Goal: Information Seeking & Learning: Learn about a topic

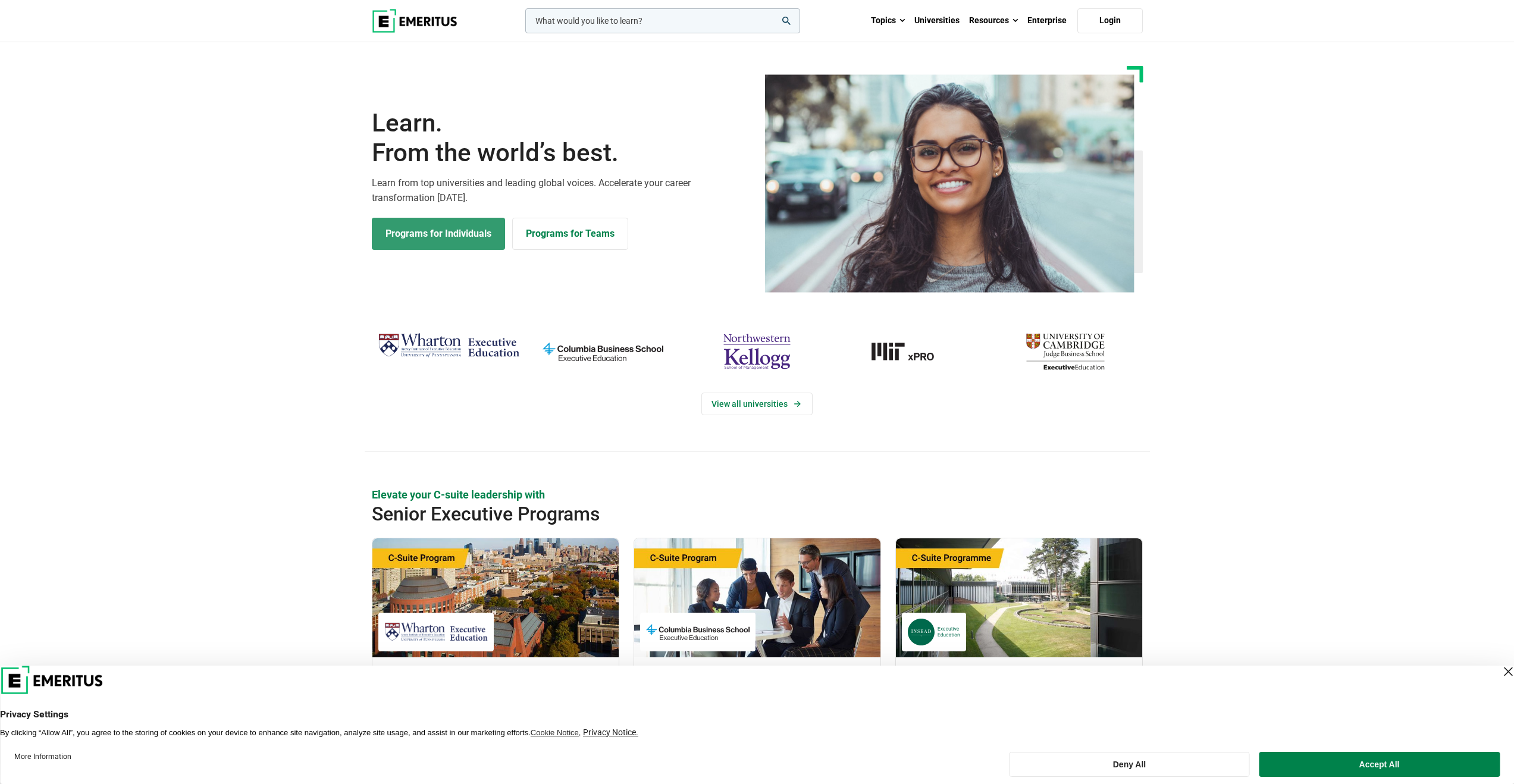
click at [461, 241] on link "Programs for Individuals" at bounding box center [439, 233] width 133 height 32
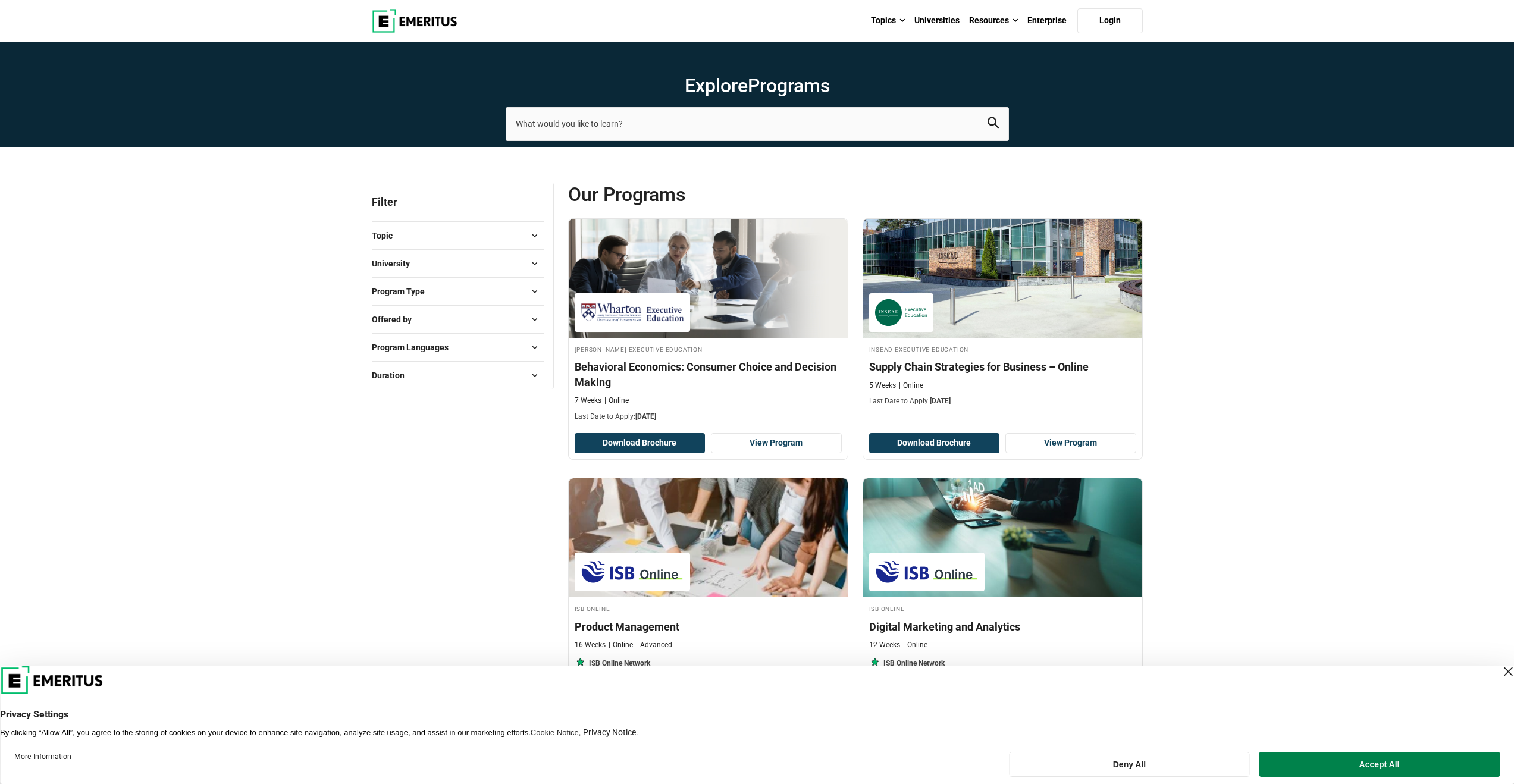
click at [461, 244] on div "Topic AI and Machine Learning ( 51 ) Business Analytics ( 15 ) Business Managem…" at bounding box center [458, 235] width 172 height 28
click at [534, 244] on div "Topic AI and Machine Learning ( 51 ) Business Analytics ( 15 ) Business Managem…" at bounding box center [458, 235] width 172 height 28
click at [534, 242] on span at bounding box center [534, 235] width 18 height 18
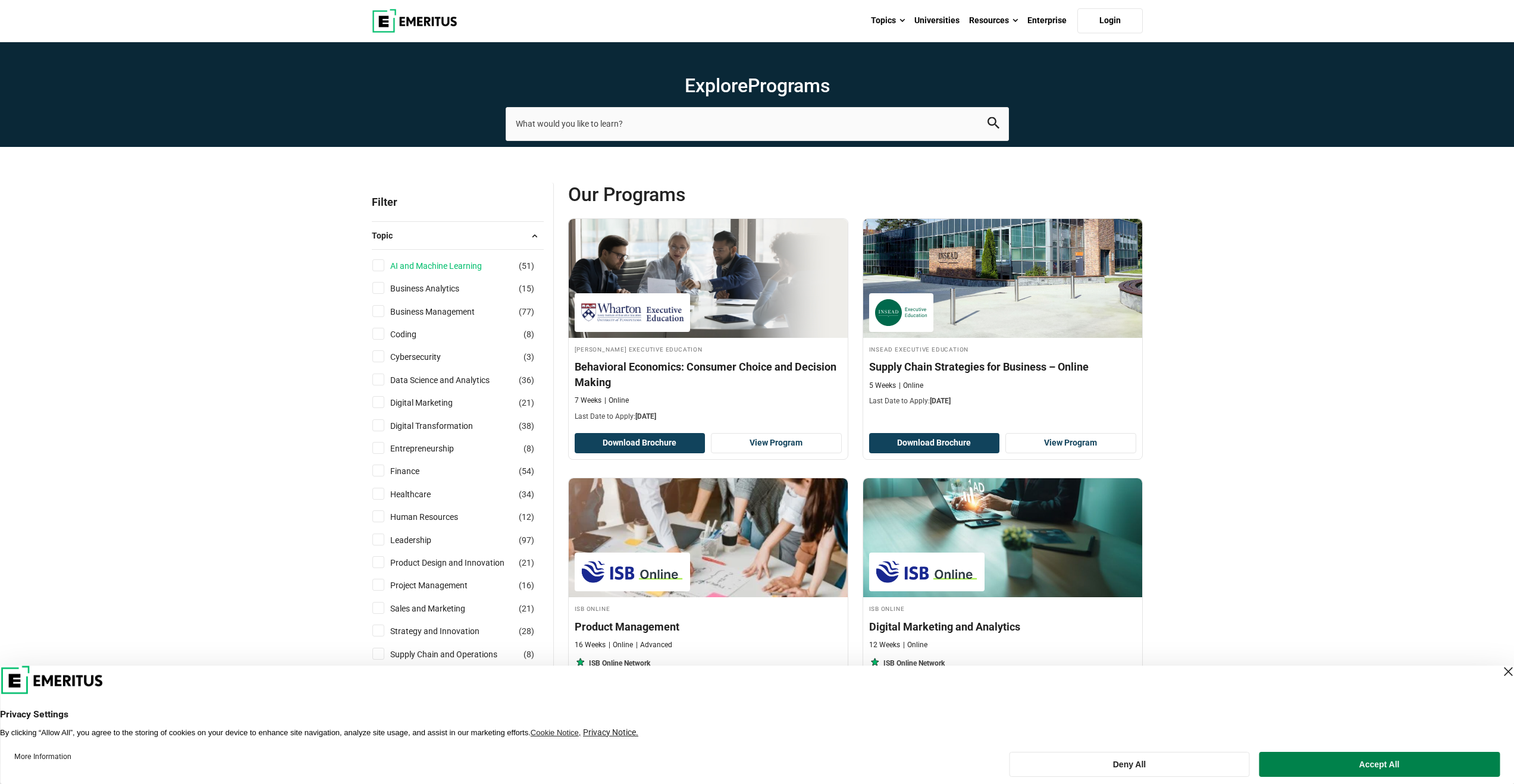
click at [455, 264] on link "AI and Machine Learning" at bounding box center [447, 265] width 115 height 13
checkbox input "true"
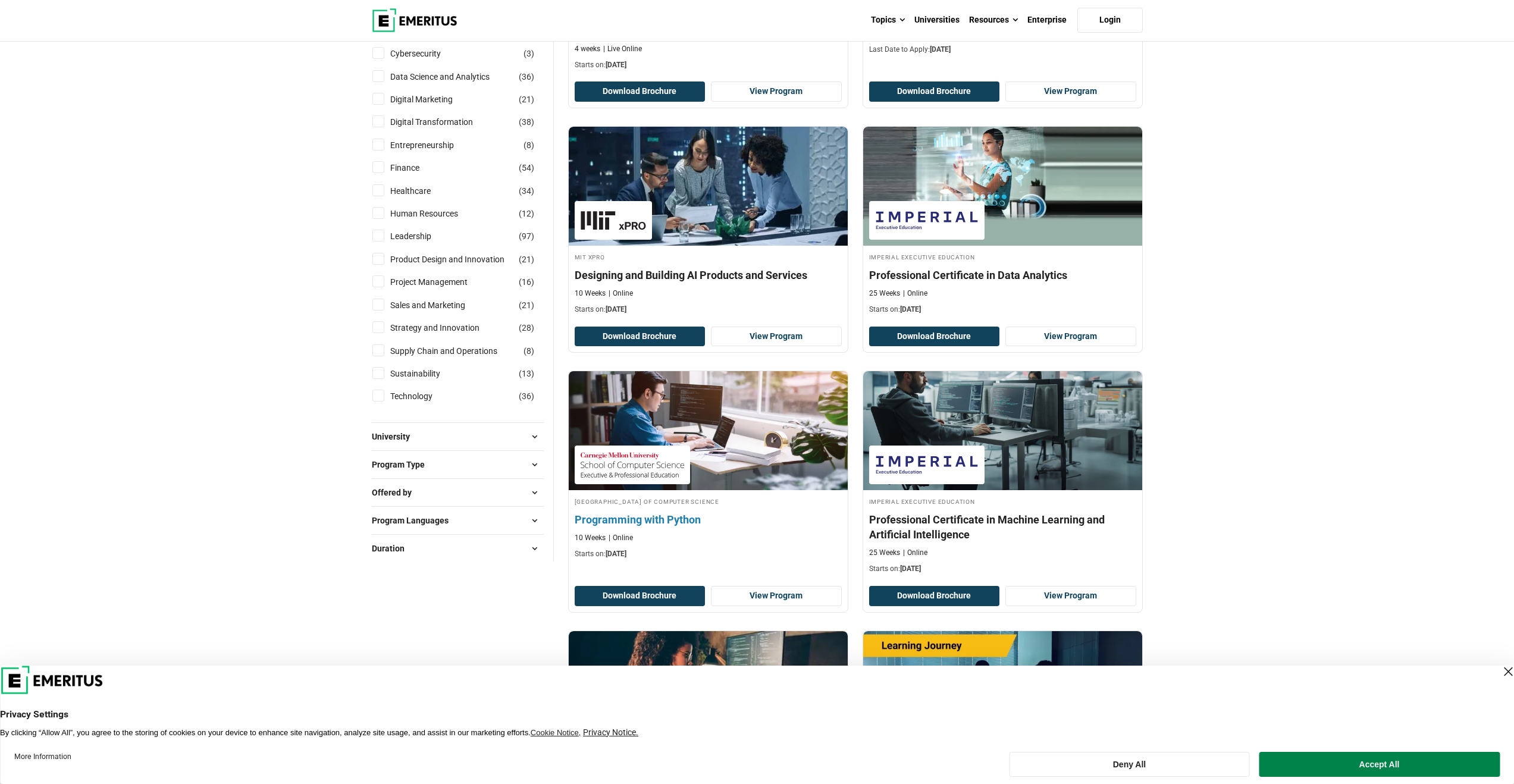
scroll to position [362, 0]
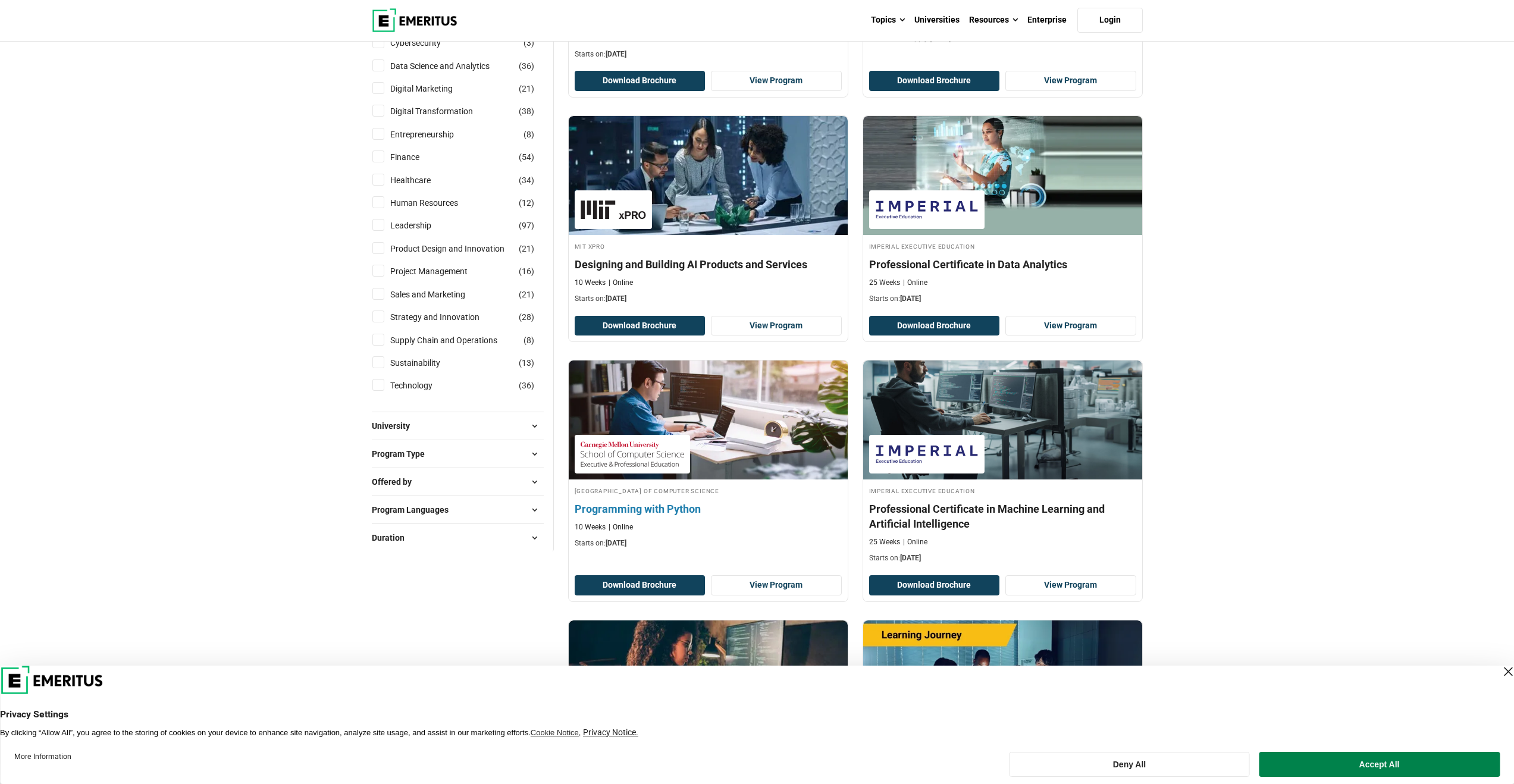
click at [677, 507] on h4 "Programming with Python" at bounding box center [708, 509] width 267 height 15
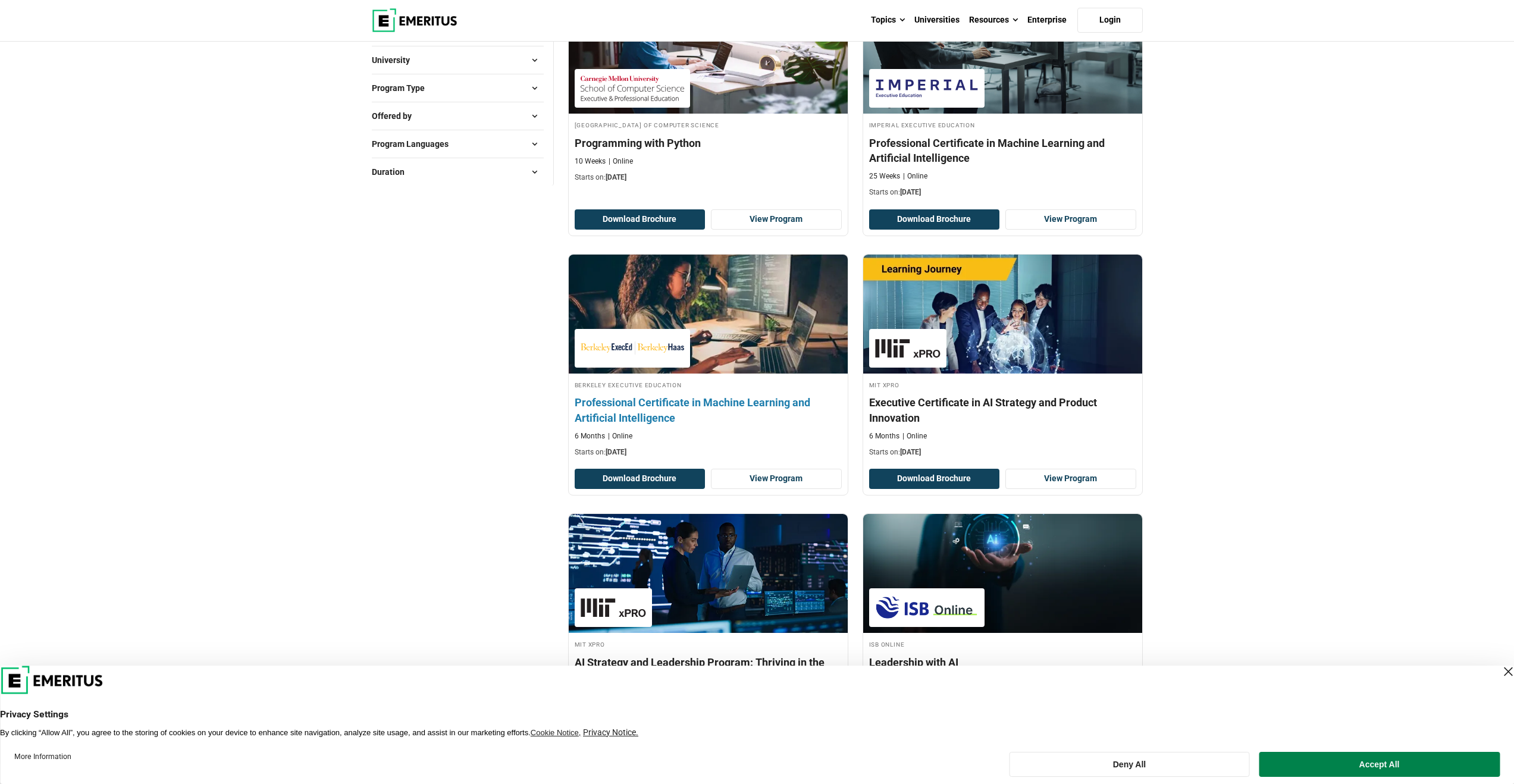
scroll to position [788, 0]
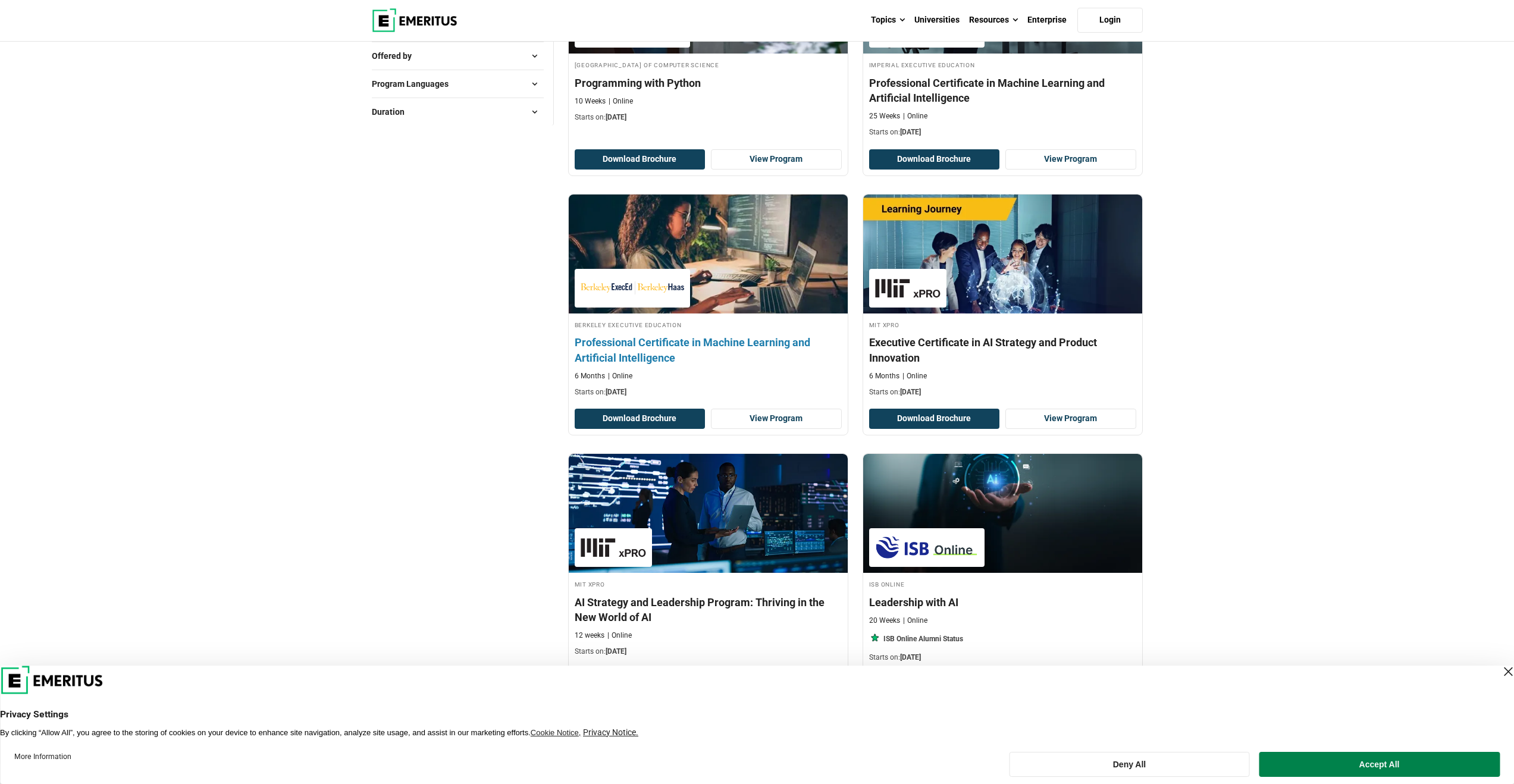
click at [775, 341] on h4 "Professional Certificate in Machine Learning and Artificial Intelligence" at bounding box center [708, 350] width 267 height 30
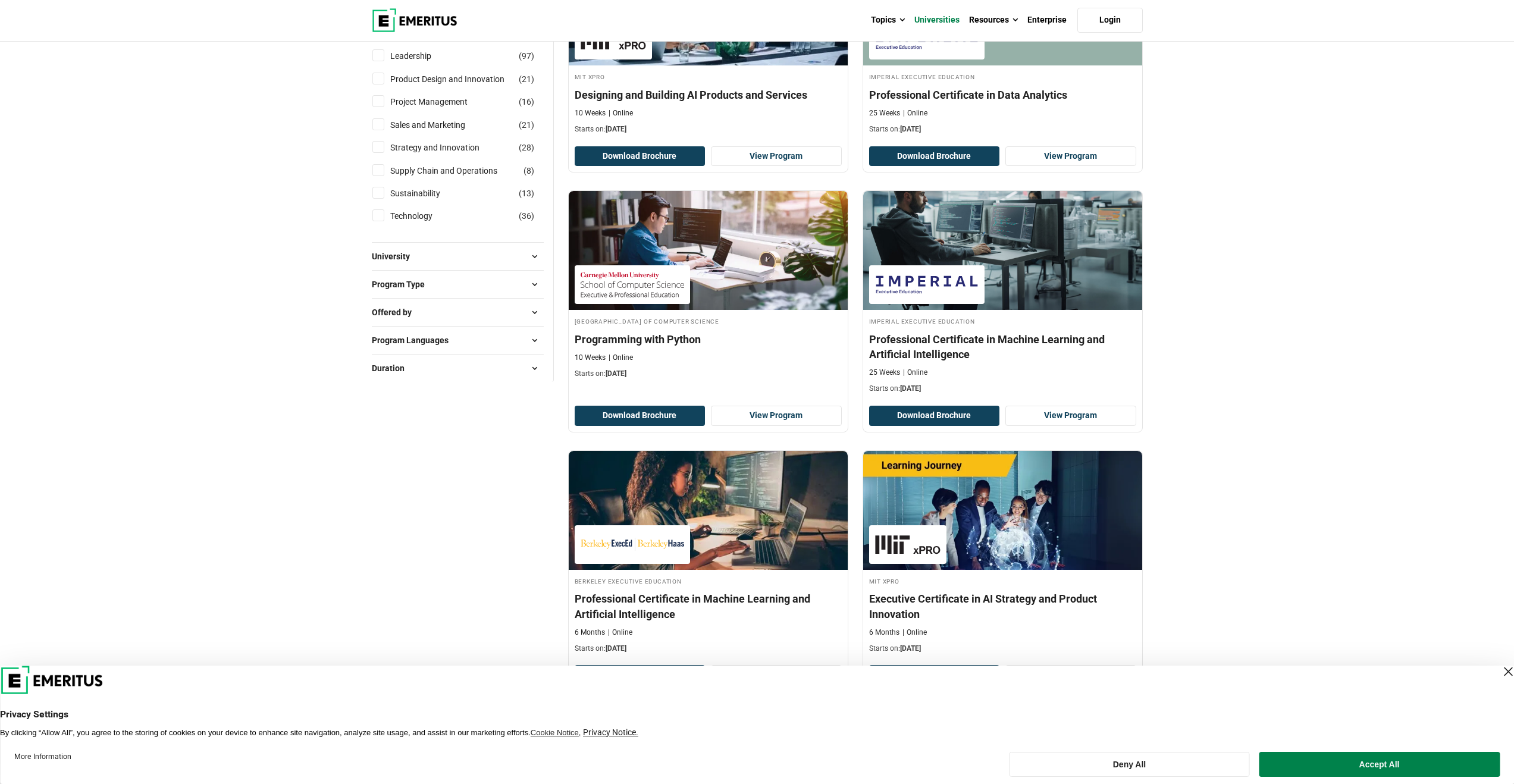
scroll to position [0, 0]
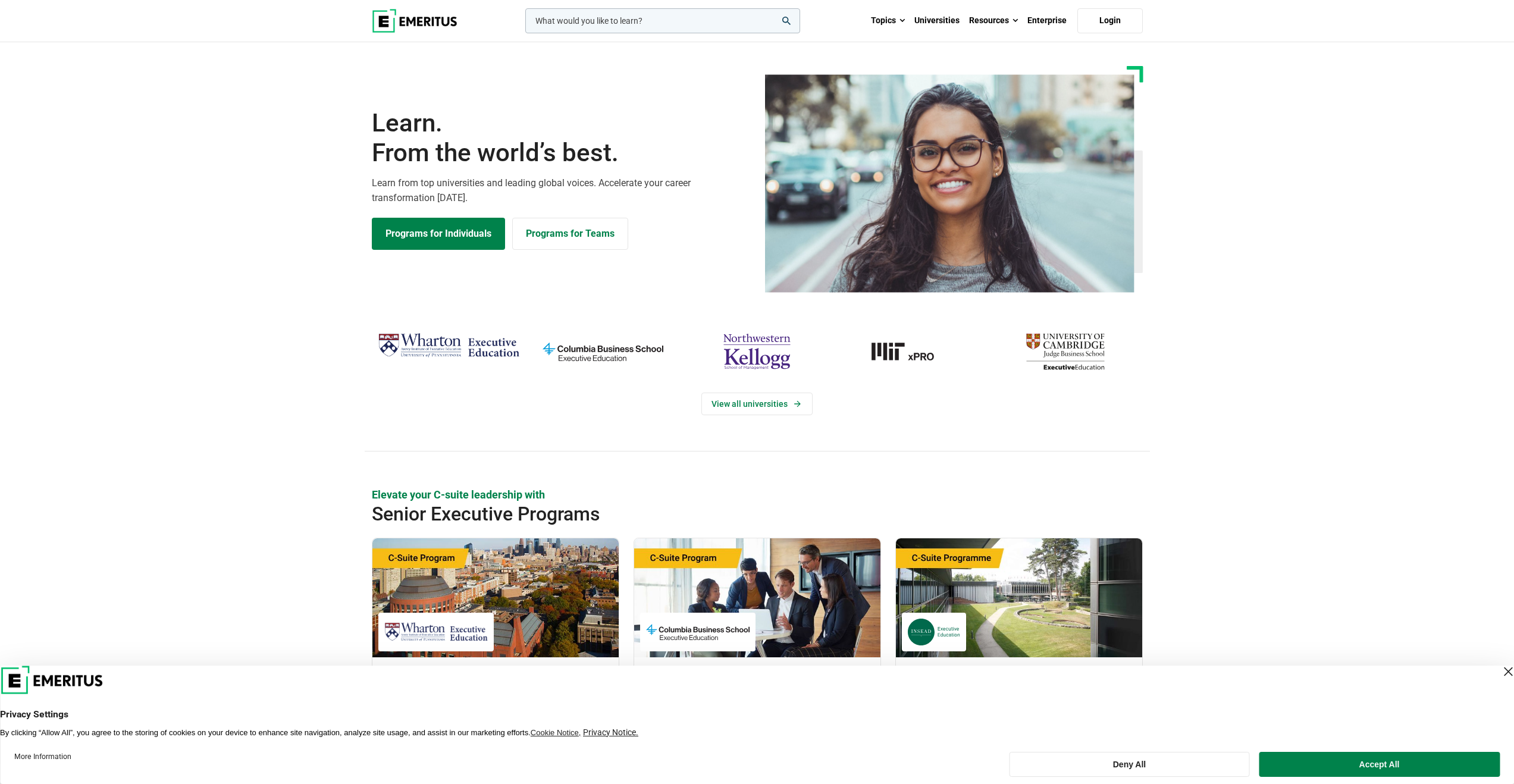
click at [632, 24] on input "woocommerce-product-search-field-0" at bounding box center [662, 21] width 275 height 25
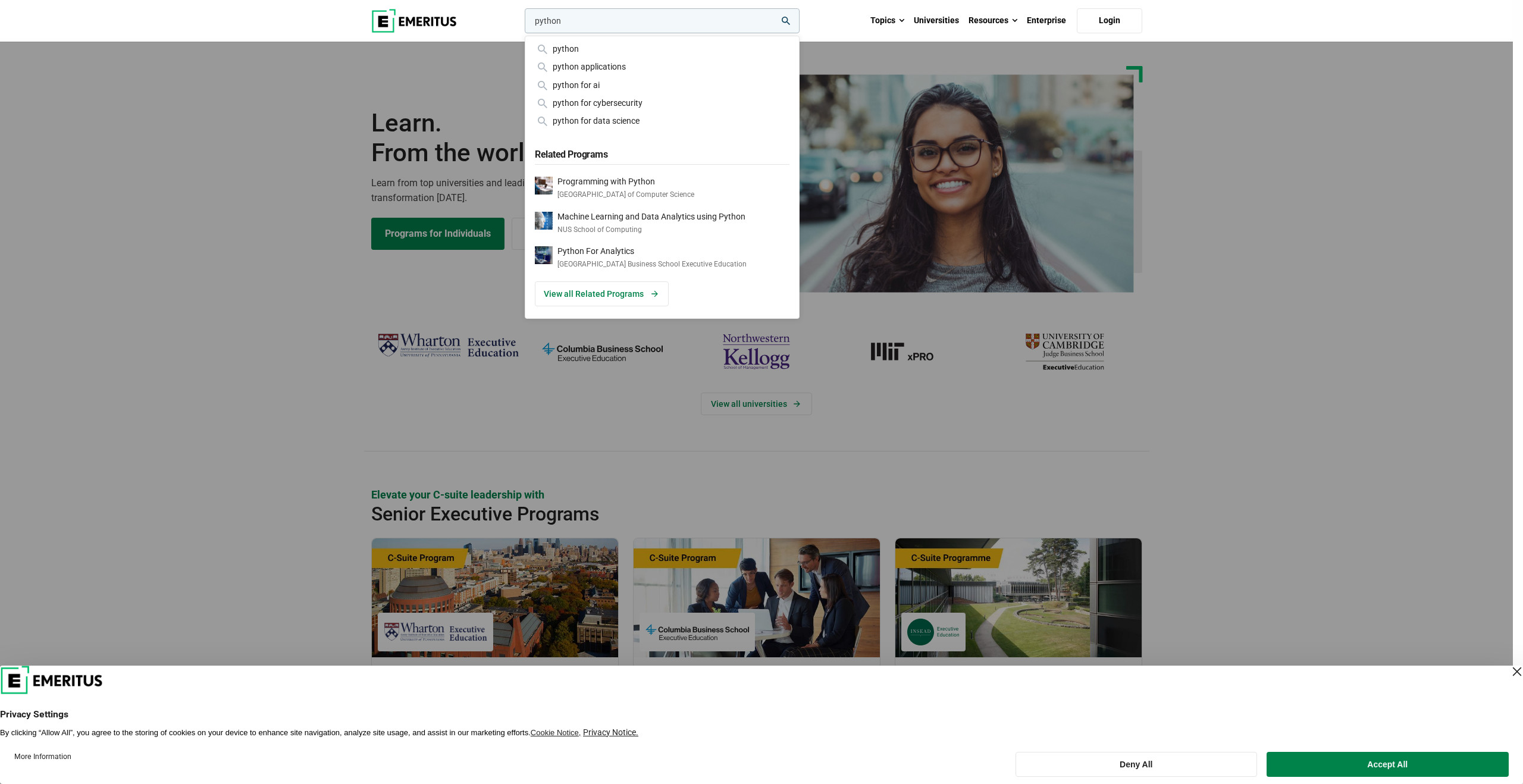
click at [688, 20] on input "python" at bounding box center [662, 21] width 275 height 25
type input "python"
click at [788, 21] on icon "search" at bounding box center [786, 20] width 9 height 9
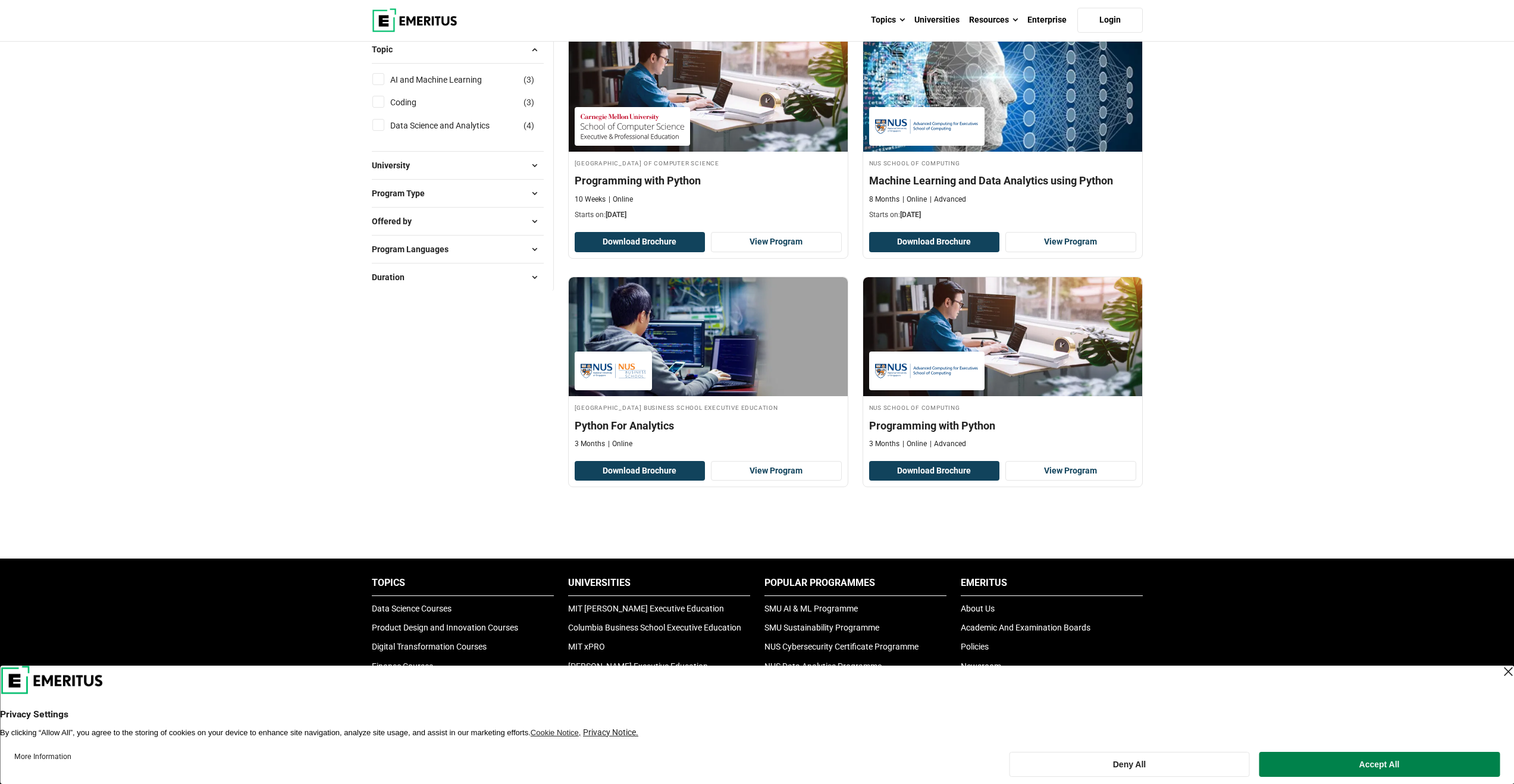
scroll to position [191, 0]
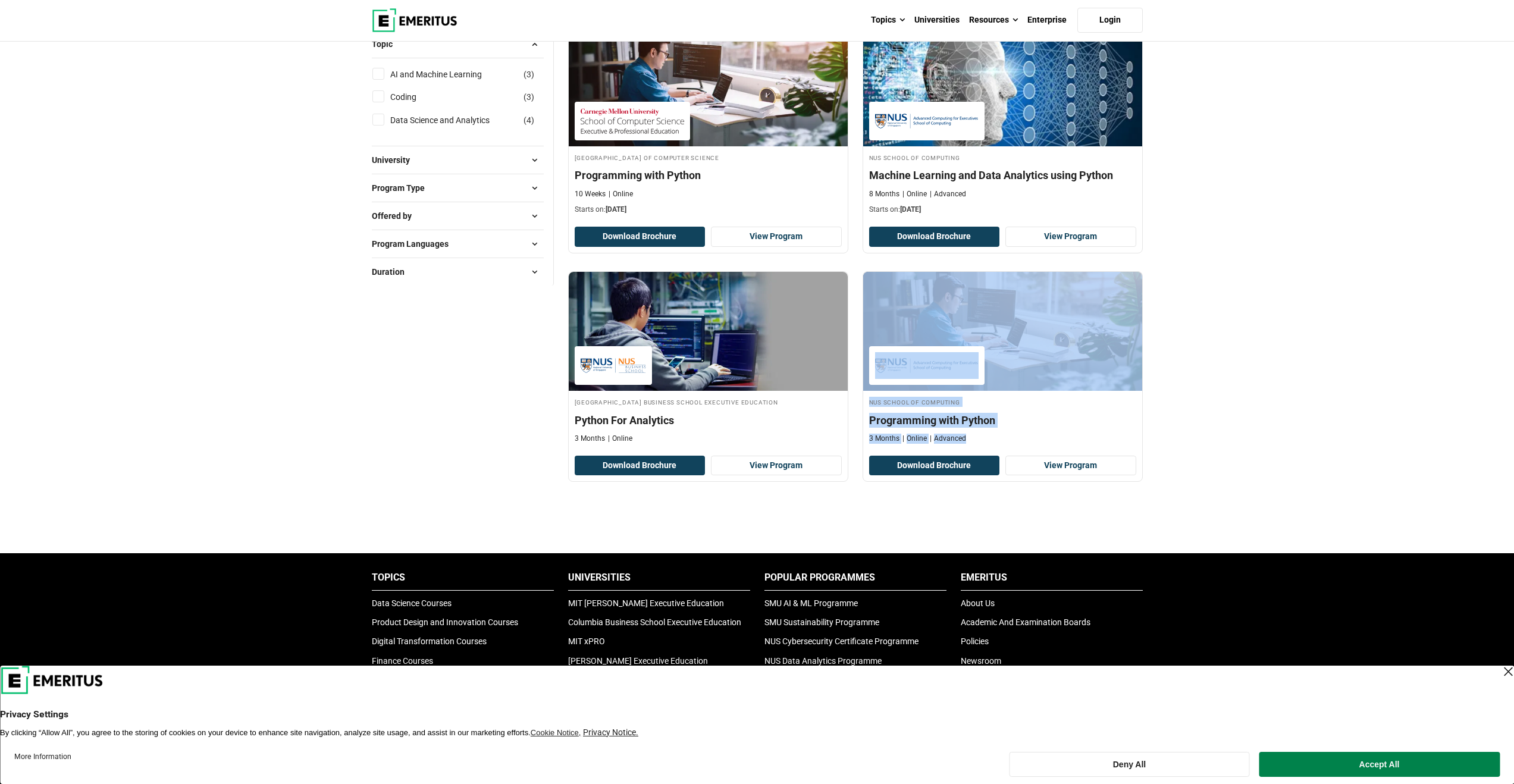
click at [1288, 402] on div "Explore Programs python python python applications python for ai python for cyb…" at bounding box center [757, 518] width 1514 height 1334
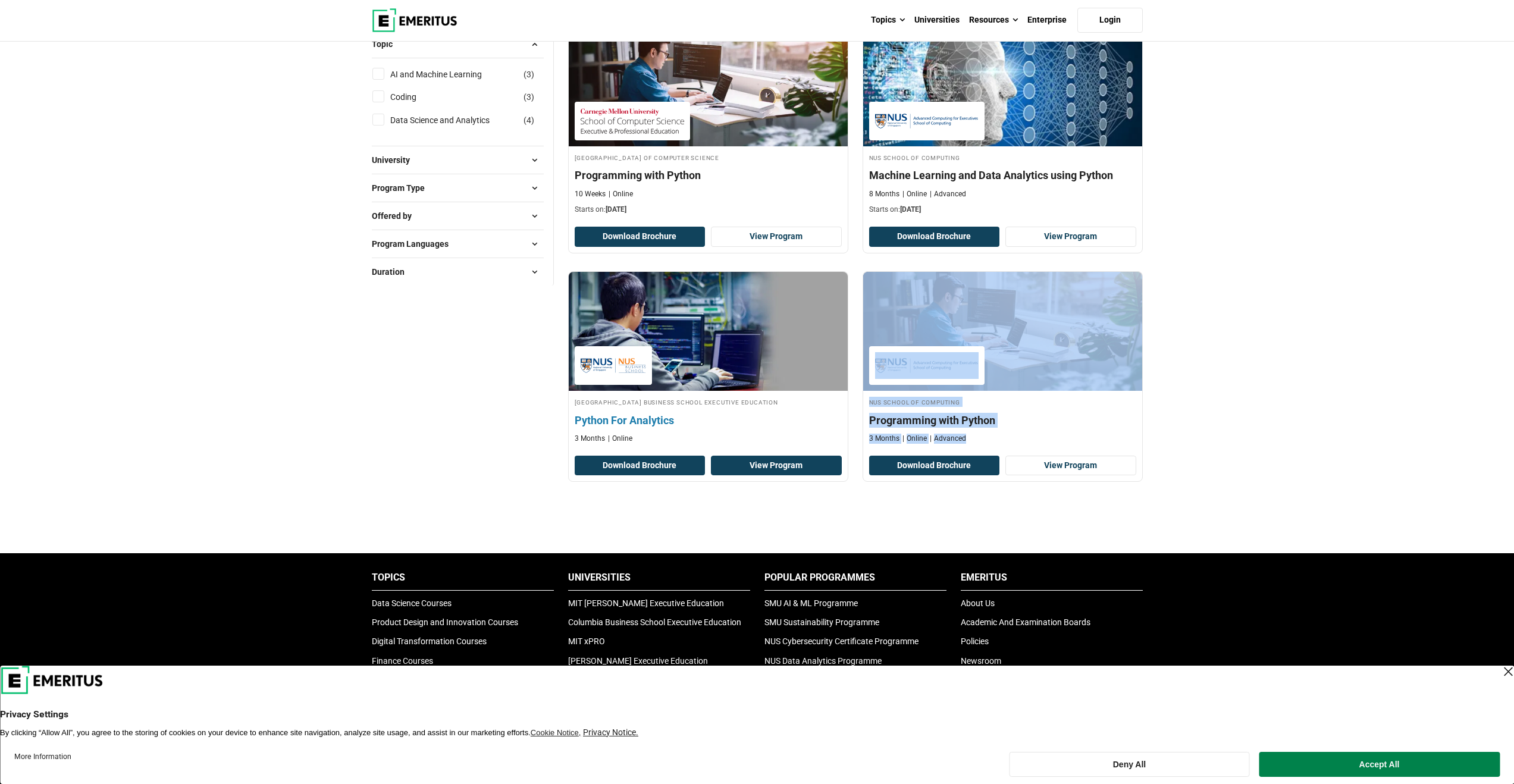
click at [779, 465] on link "View Program" at bounding box center [776, 465] width 131 height 20
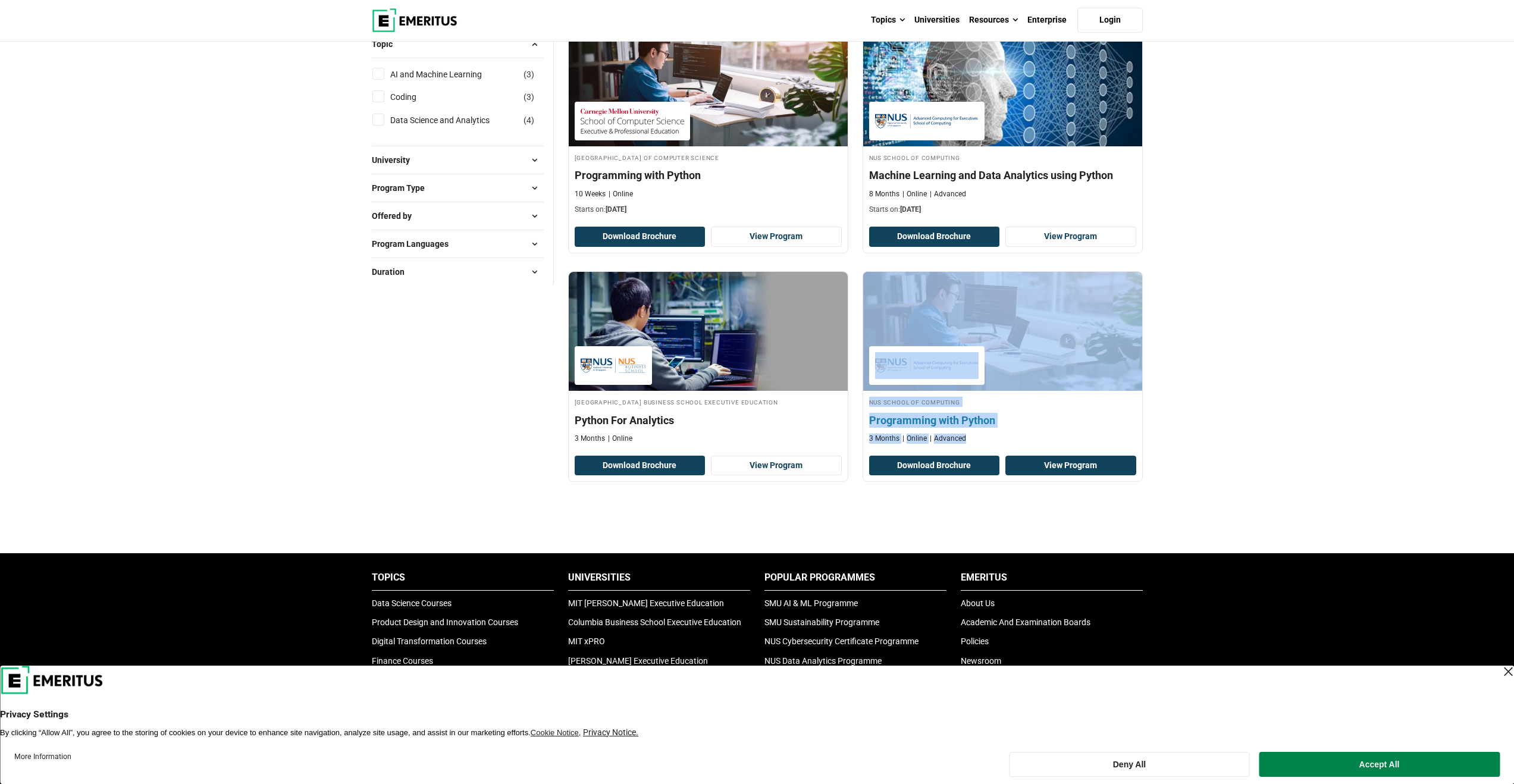
click at [1047, 466] on link "View Program" at bounding box center [1071, 465] width 131 height 20
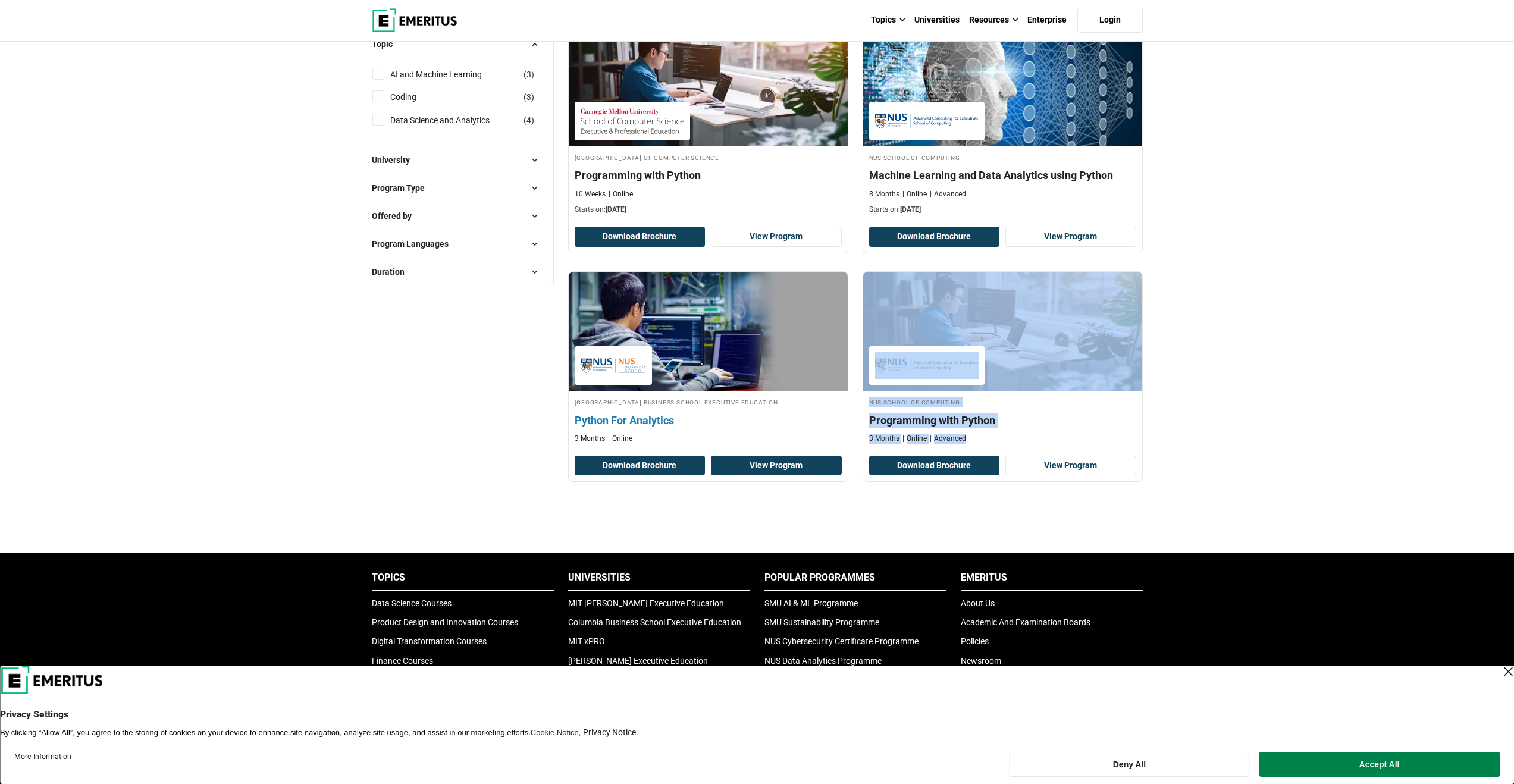
click at [817, 470] on link "View Program" at bounding box center [776, 465] width 131 height 20
